Goal: Obtain resource: Download file/media

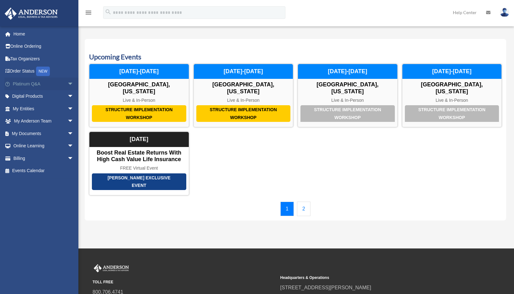
click at [30, 83] on link "Platinum Q&A arrow_drop_down" at bounding box center [43, 83] width 79 height 13
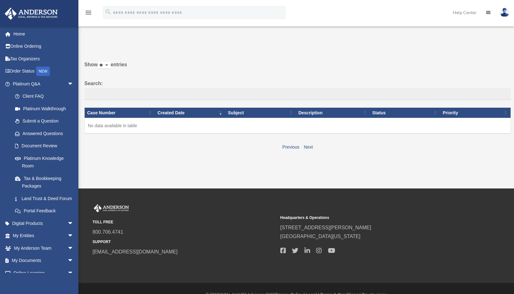
click at [68, 82] on div "[EMAIL_ADDRESS][DOMAIN_NAME] Sign Out [EMAIL_ADDRESS][DOMAIN_NAME] Home Online …" at bounding box center [39, 173] width 78 height 294
click at [42, 161] on link "Platinum Knowledge Room" at bounding box center [46, 162] width 74 height 20
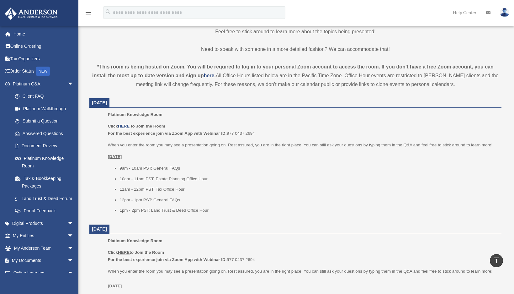
scroll to position [179, 0]
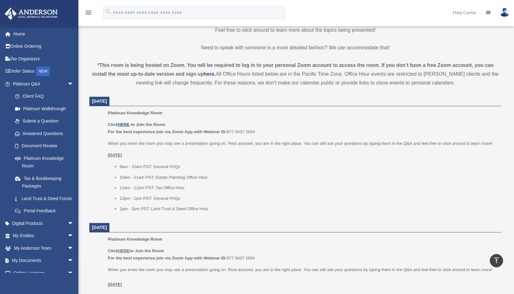
click at [125, 124] on u "HERE" at bounding box center [124, 124] width 12 height 5
click at [38, 266] on link "My Documents arrow_drop_down" at bounding box center [43, 260] width 79 height 13
click at [67, 266] on span "arrow_drop_down" at bounding box center [73, 260] width 13 height 13
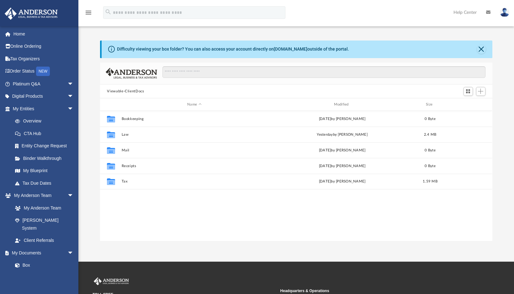
scroll to position [138, 387]
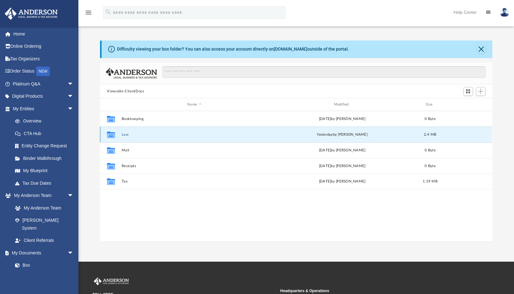
click at [145, 132] on button "Law" at bounding box center [194, 134] width 145 height 4
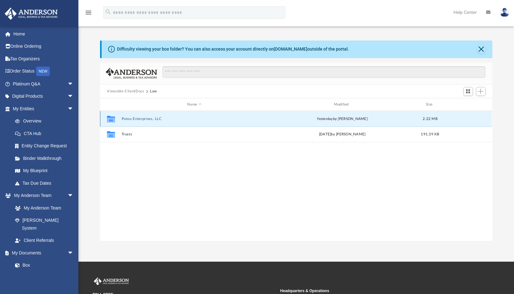
click at [159, 119] on button "Potoo Enterprises, LLC" at bounding box center [194, 119] width 145 height 4
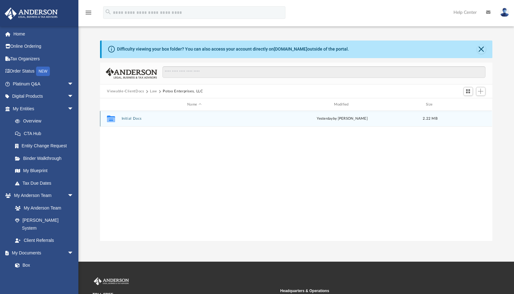
click at [159, 119] on button "Initial Docs" at bounding box center [194, 118] width 145 height 4
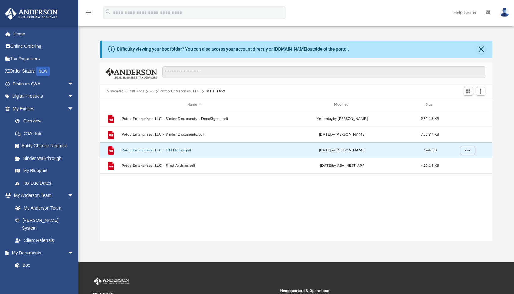
click at [206, 148] on button "Potoo Enterprises, LLC - EIN Notice.pdf" at bounding box center [194, 150] width 145 height 4
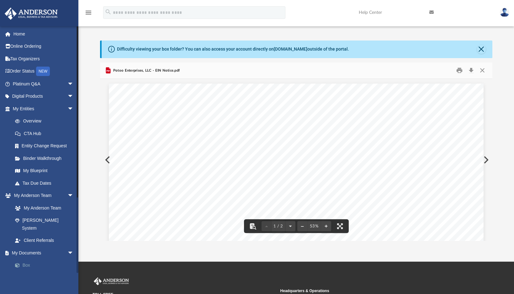
click at [35, 259] on link "Box" at bounding box center [46, 265] width 74 height 13
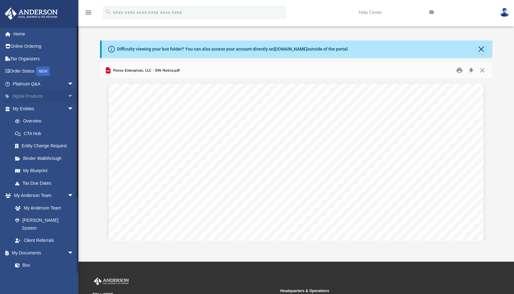
click at [67, 96] on span "arrow_drop_down" at bounding box center [73, 96] width 13 height 13
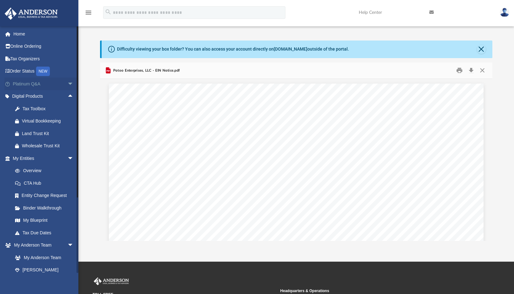
click at [67, 83] on span "arrow_drop_down" at bounding box center [73, 83] width 13 height 13
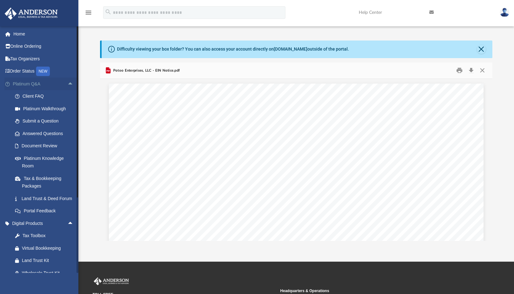
click at [67, 83] on span "arrow_drop_up" at bounding box center [73, 83] width 13 height 13
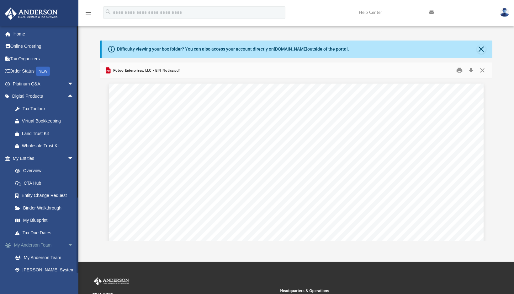
click at [67, 245] on span "arrow_drop_down" at bounding box center [73, 245] width 13 height 13
click at [67, 255] on span "arrow_drop_down" at bounding box center [73, 257] width 13 height 13
click at [67, 271] on span "arrow_drop_down" at bounding box center [73, 270] width 13 height 13
click at [67, 271] on span "arrow_drop_up" at bounding box center [73, 270] width 13 height 13
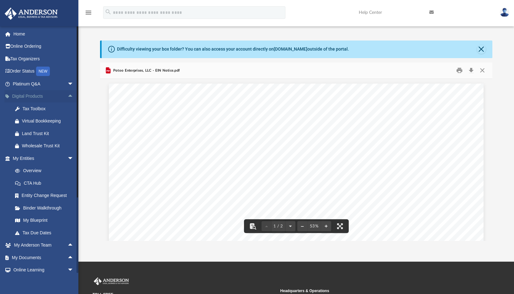
click at [67, 95] on span "arrow_drop_up" at bounding box center [73, 96] width 13 height 13
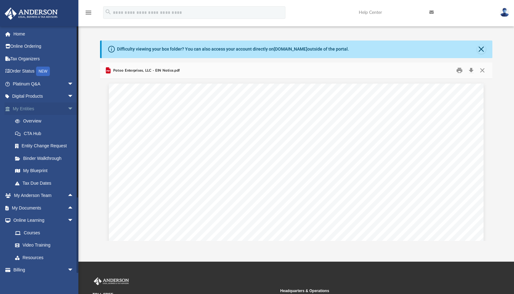
click at [67, 108] on span "arrow_drop_down" at bounding box center [73, 108] width 13 height 13
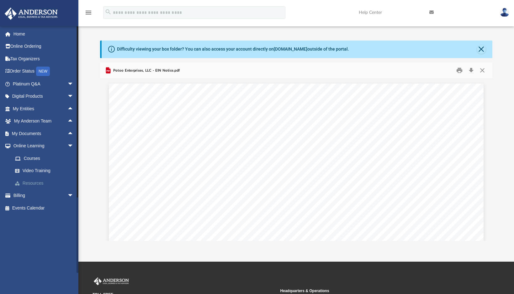
click at [29, 182] on link "Resources" at bounding box center [46, 183] width 74 height 13
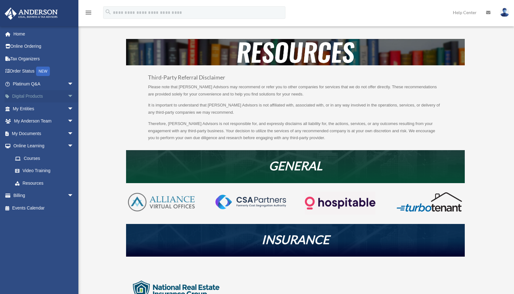
click at [67, 96] on span "arrow_drop_down" at bounding box center [73, 96] width 13 height 13
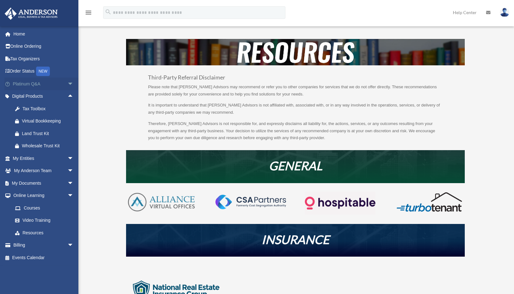
click at [67, 85] on span "arrow_drop_down" at bounding box center [73, 83] width 13 height 13
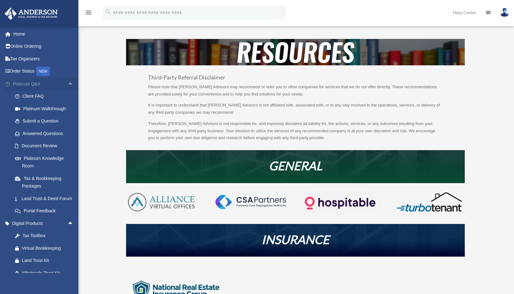
click at [67, 82] on span "arrow_drop_up" at bounding box center [73, 83] width 13 height 13
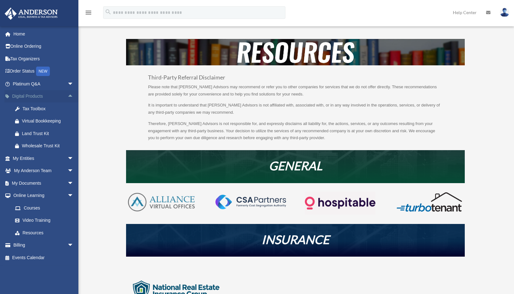
click at [67, 95] on span "arrow_drop_up" at bounding box center [73, 96] width 13 height 13
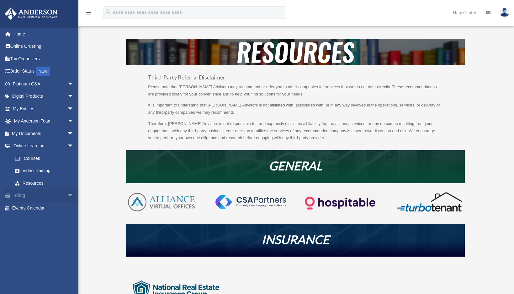
click at [67, 196] on span "arrow_drop_down" at bounding box center [73, 195] width 13 height 13
click at [67, 196] on span "arrow_drop_up" at bounding box center [73, 195] width 13 height 13
click at [67, 136] on span "arrow_drop_down" at bounding box center [73, 133] width 13 height 13
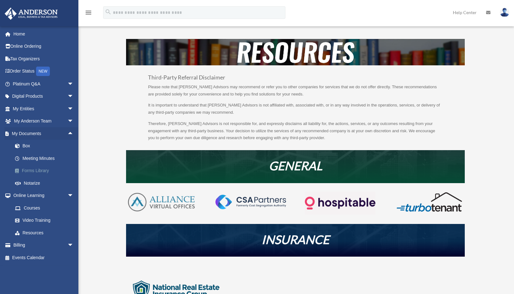
click at [43, 168] on link "Forms Library" at bounding box center [46, 170] width 74 height 13
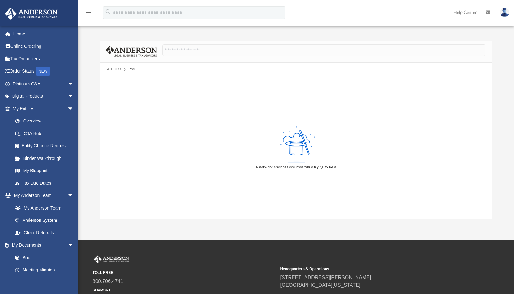
click at [117, 68] on button "All Files" at bounding box center [114, 70] width 14 height 6
click at [131, 68] on div "Error" at bounding box center [131, 70] width 8 height 6
click at [115, 69] on button "All Files" at bounding box center [114, 70] width 14 height 6
click at [90, 12] on icon "menu" at bounding box center [89, 13] width 8 height 8
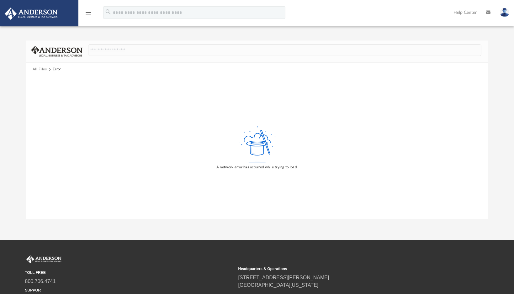
click at [90, 12] on icon "menu" at bounding box center [89, 13] width 8 height 8
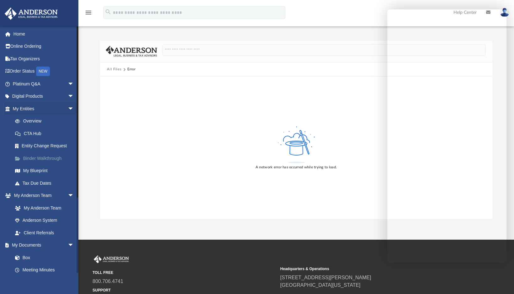
click at [45, 156] on link "Binder Walkthrough" at bounding box center [46, 158] width 74 height 13
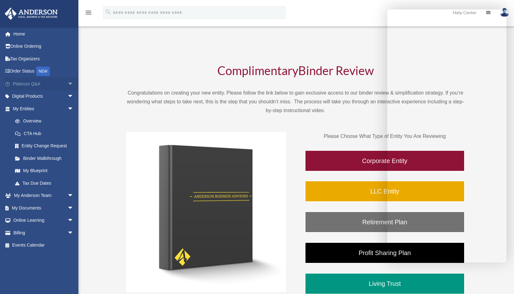
click at [29, 86] on link "Platinum Q&A arrow_drop_down" at bounding box center [43, 83] width 79 height 13
click at [67, 84] on span "arrow_drop_down" at bounding box center [73, 83] width 13 height 13
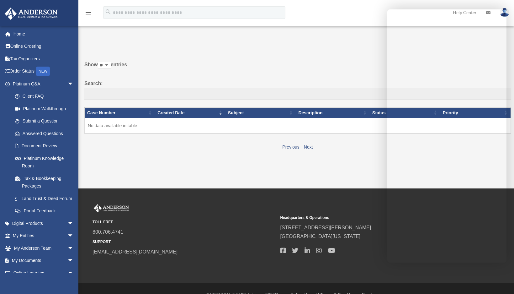
click at [317, 64] on label "Show ** ** ** *** entries" at bounding box center [297, 67] width 427 height 15
click at [111, 64] on select "** ** ** ***" at bounding box center [104, 65] width 13 height 7
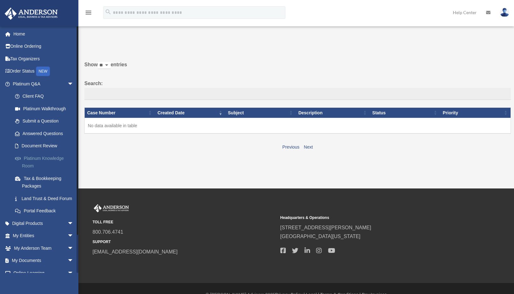
click at [38, 159] on link "Platinum Knowledge Room" at bounding box center [46, 162] width 74 height 20
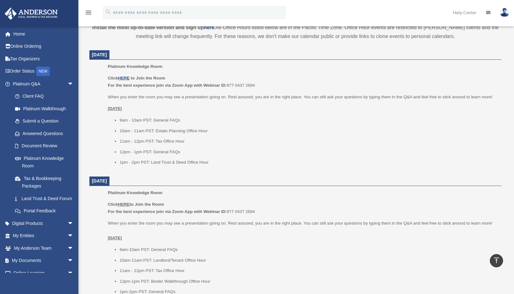
scroll to position [237, 0]
